Goal: Navigation & Orientation: Find specific page/section

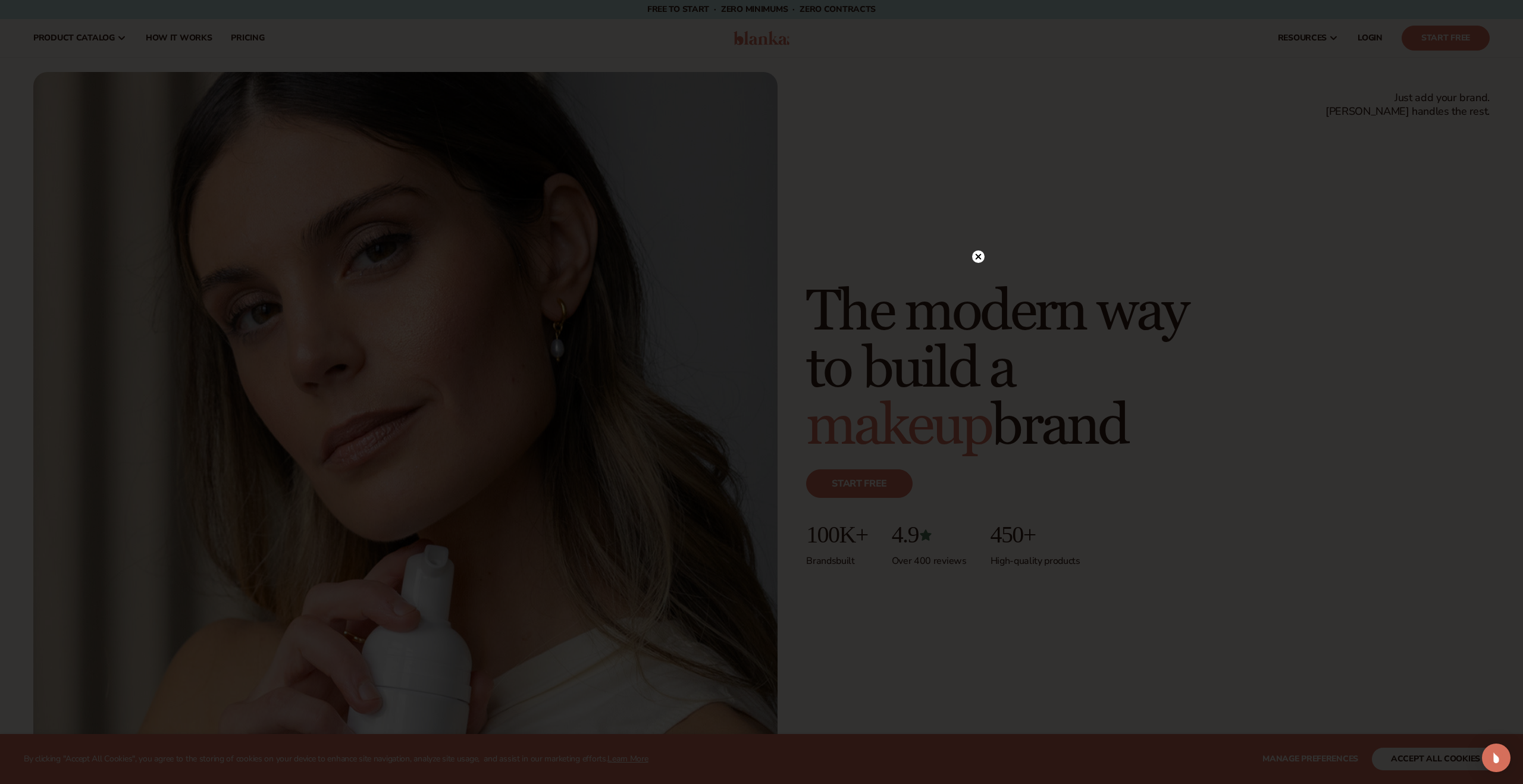
click at [979, 255] on icon at bounding box center [979, 256] width 6 height 6
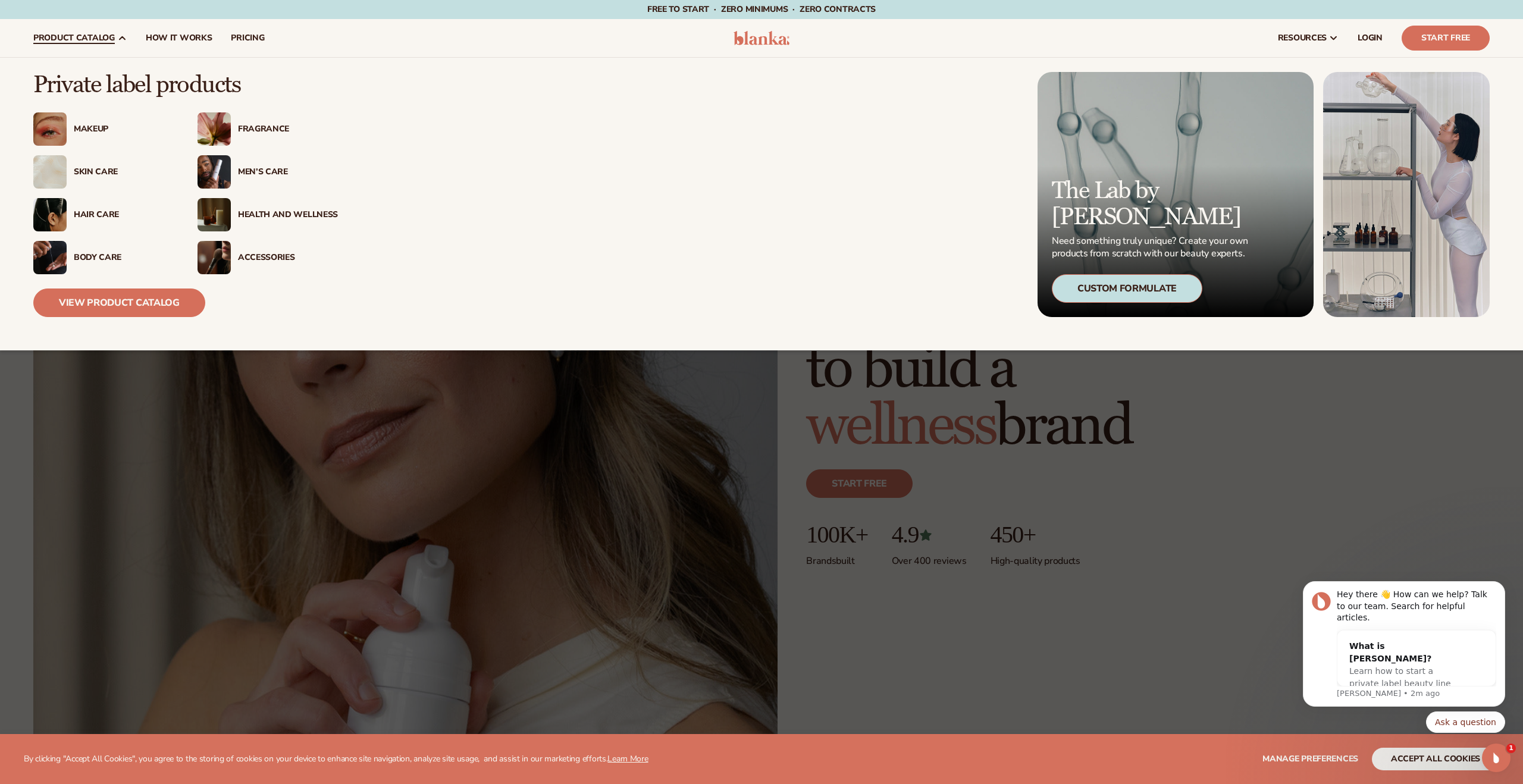
click at [252, 175] on div "Men’s Care" at bounding box center [288, 172] width 100 height 10
